Goal: Information Seeking & Learning: Learn about a topic

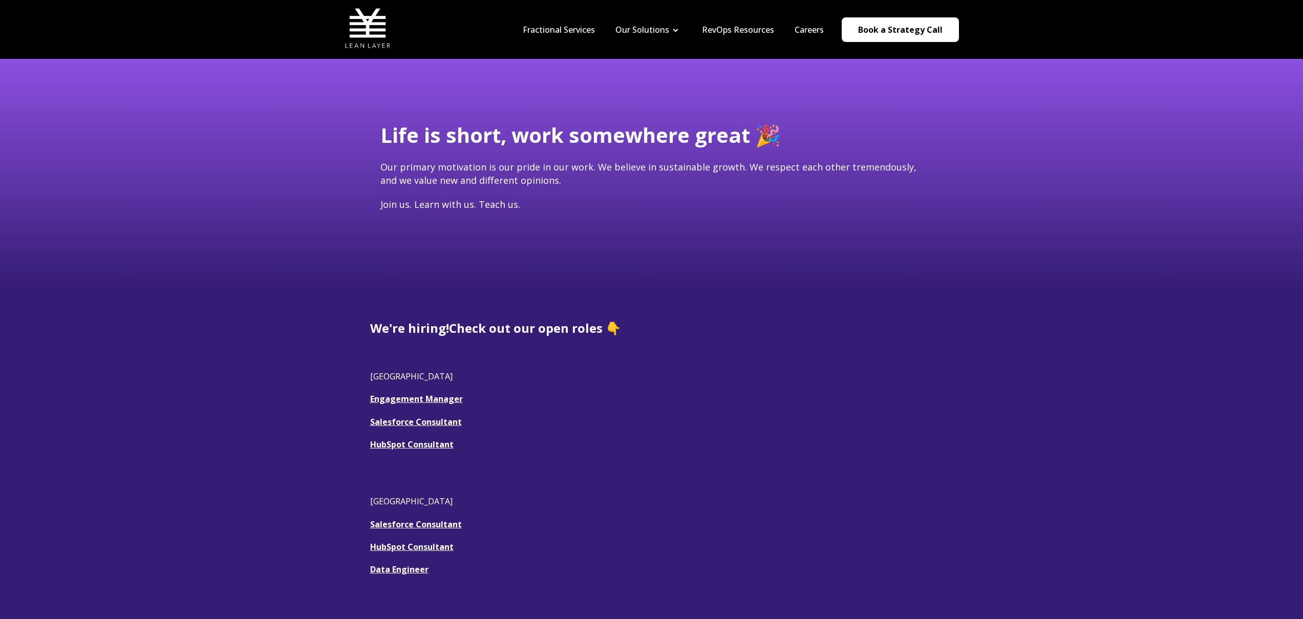
scroll to position [15, 0]
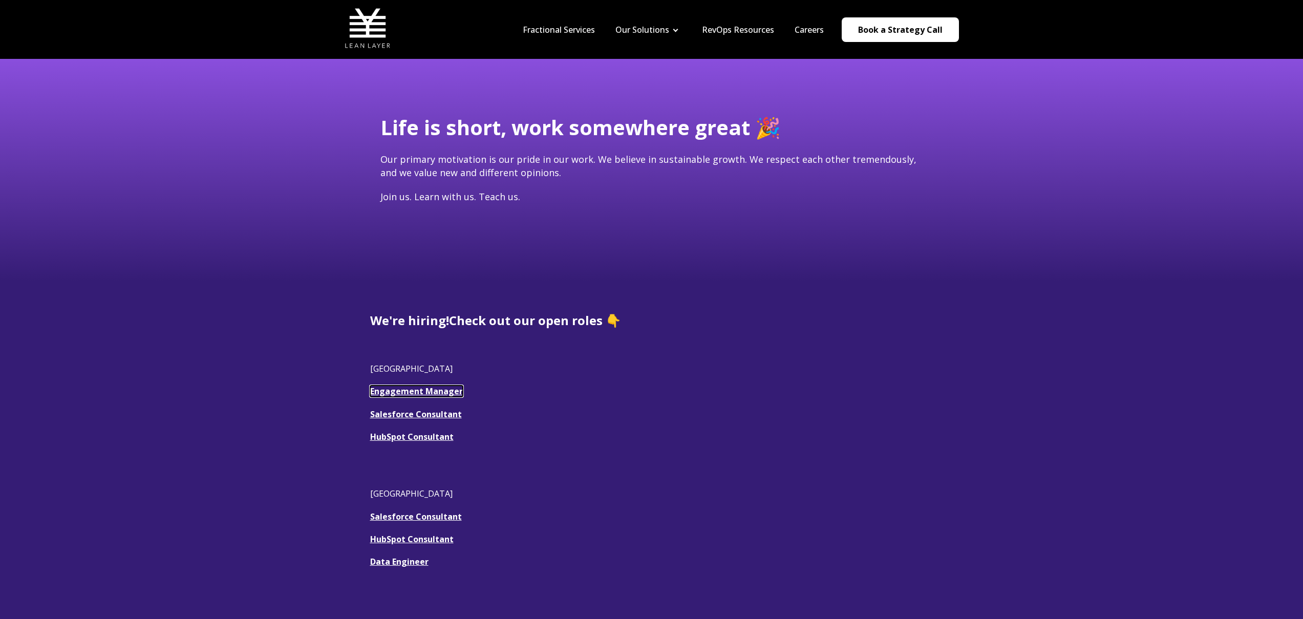
click at [453, 393] on link "Engagement Manager" at bounding box center [416, 390] width 93 height 11
click at [427, 415] on u "Salesforce Consultant" at bounding box center [416, 413] width 92 height 11
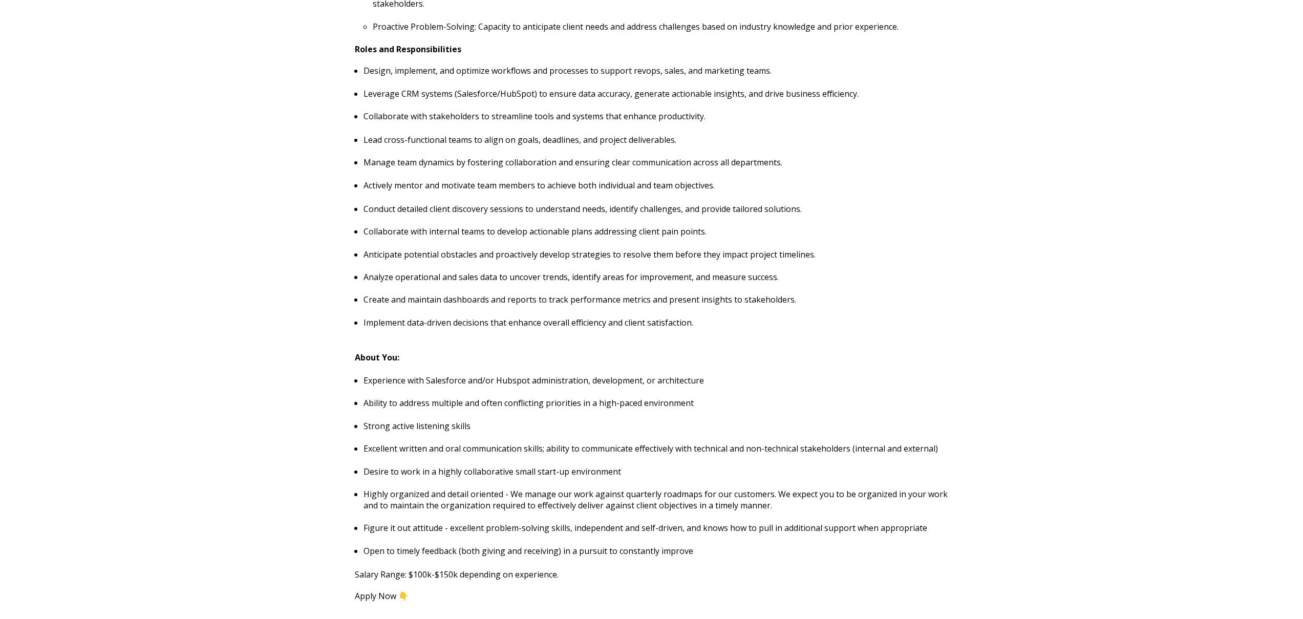
scroll to position [793, 0]
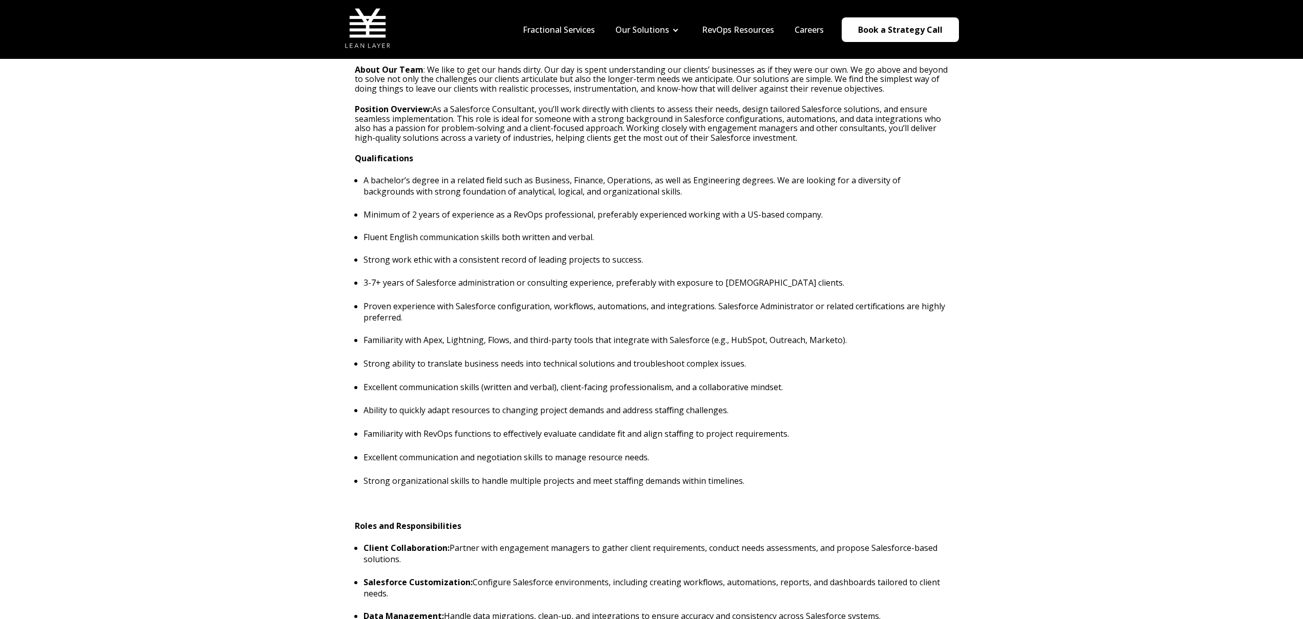
scroll to position [80, 0]
